Goal: Task Accomplishment & Management: Manage account settings

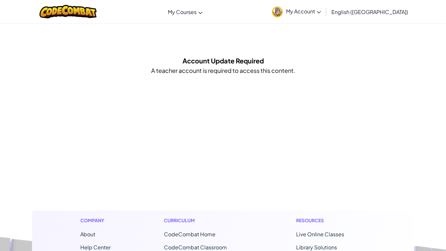
click at [324, 15] on link "My Account" at bounding box center [296, 11] width 55 height 21
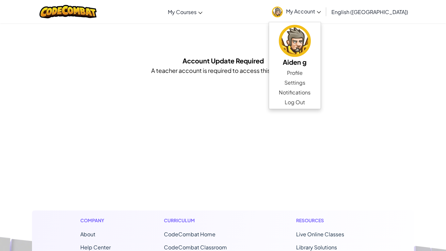
click at [285, 43] on div "Toggle navigation My Courses CodeCombat Classroom Ozaria Classroom AI League Es…" at bounding box center [223, 233] width 446 height 466
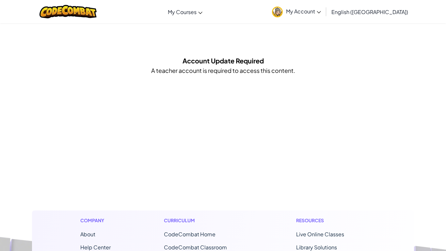
click at [324, 15] on link "My Account" at bounding box center [296, 11] width 55 height 21
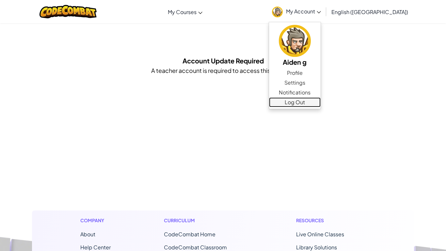
click at [321, 104] on link "Log Out" at bounding box center [295, 102] width 52 height 10
